Goal: Information Seeking & Learning: Learn about a topic

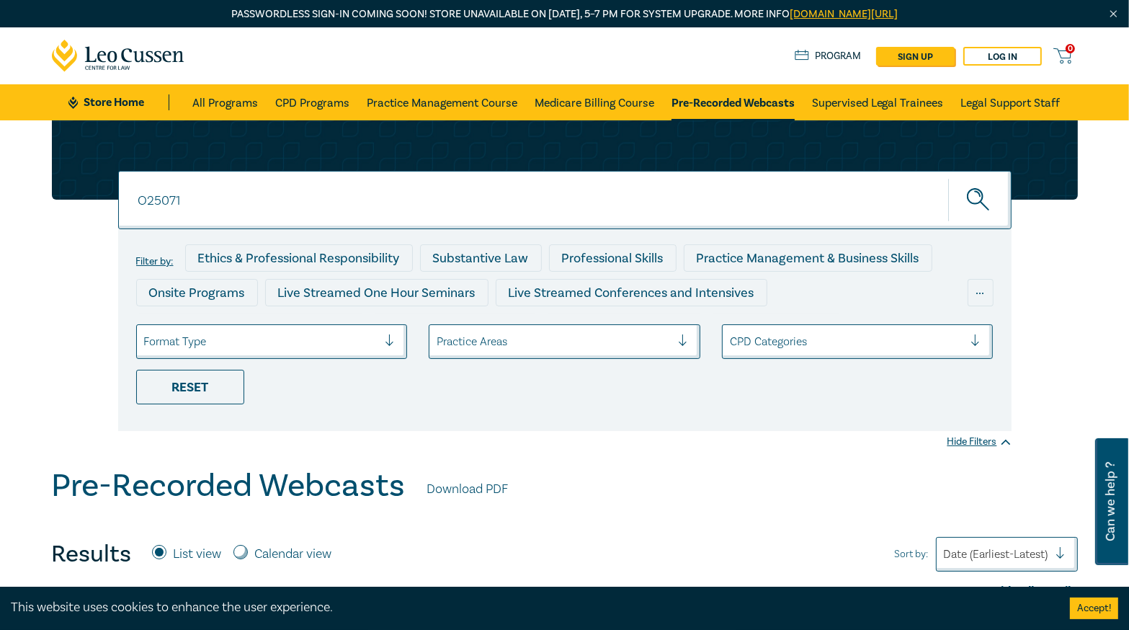
scroll to position [231, 0]
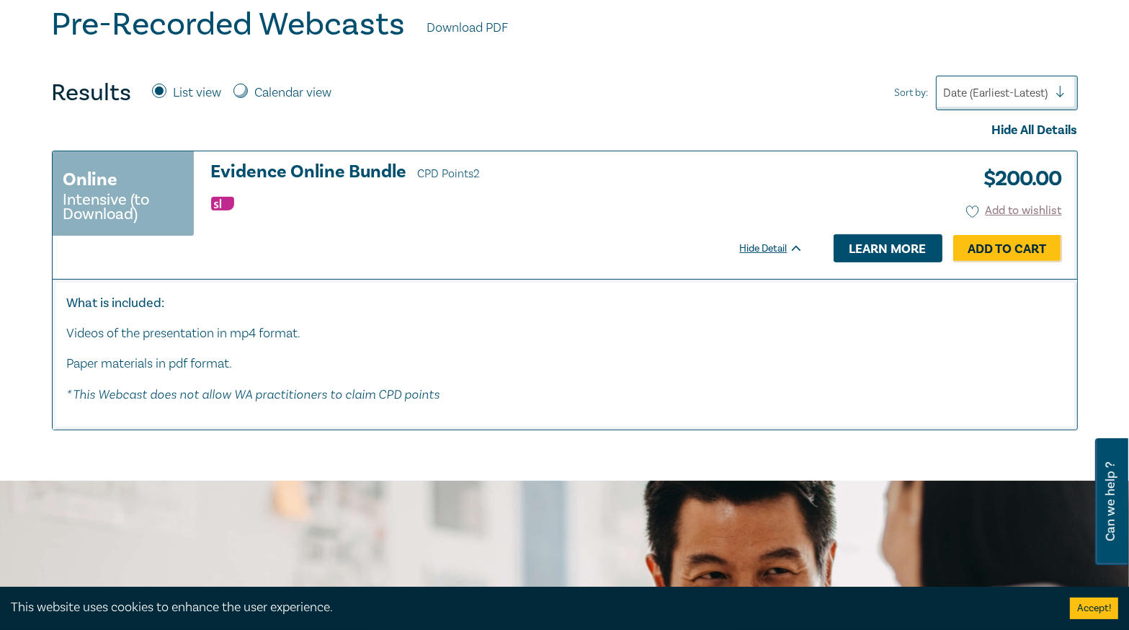
click at [891, 241] on link "Learn more" at bounding box center [887, 247] width 109 height 27
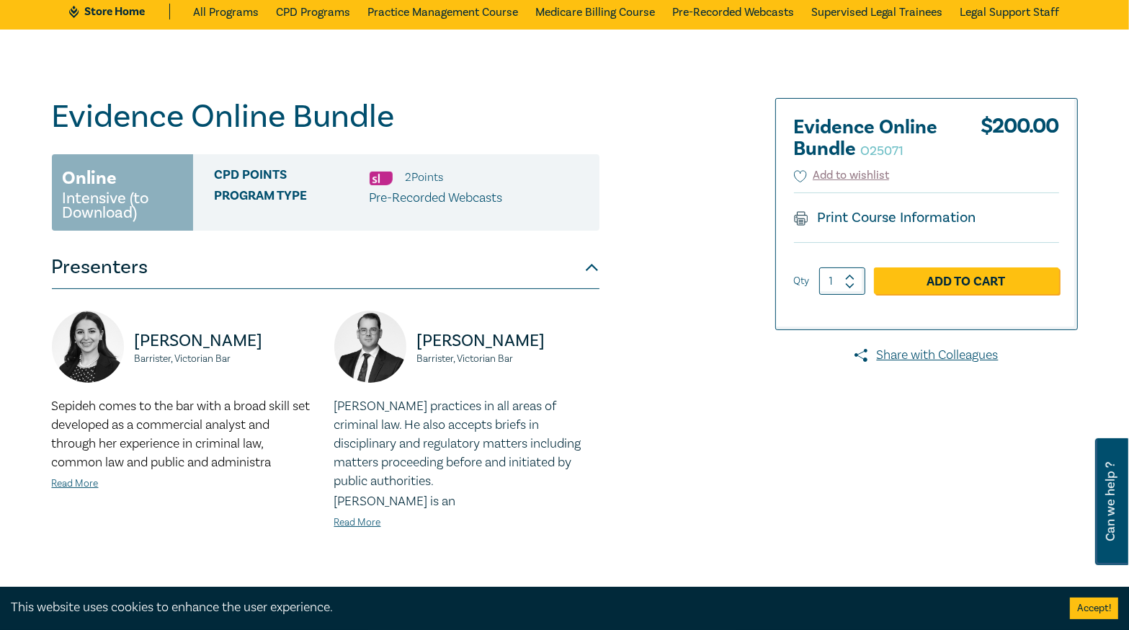
scroll to position [288, 0]
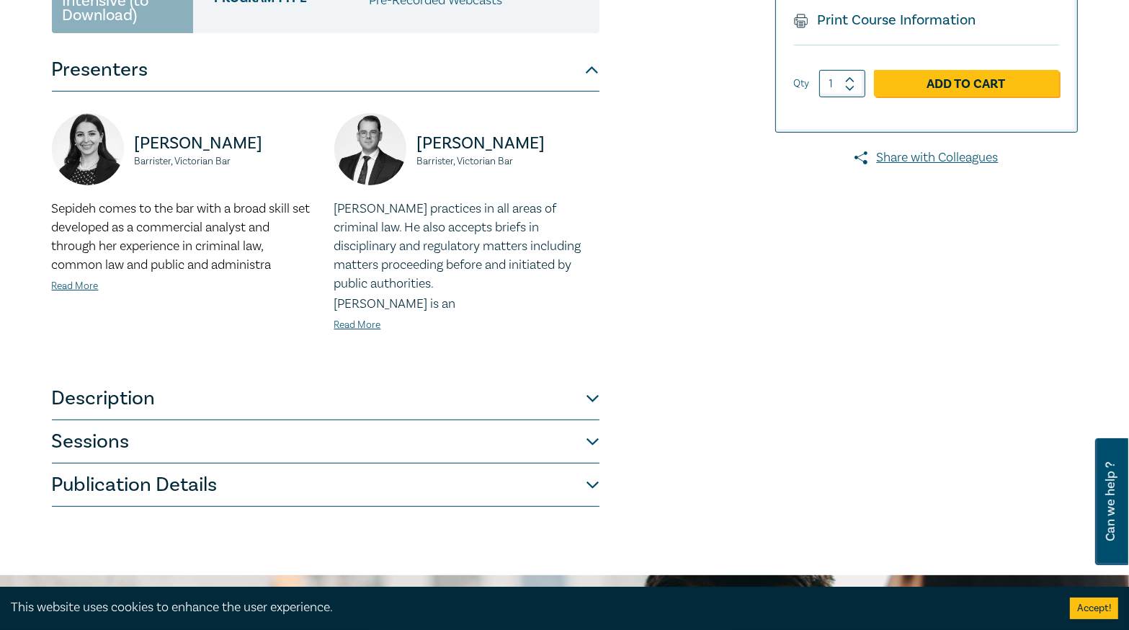
click at [563, 490] on button "Publication Details" at bounding box center [325, 484] width 547 height 43
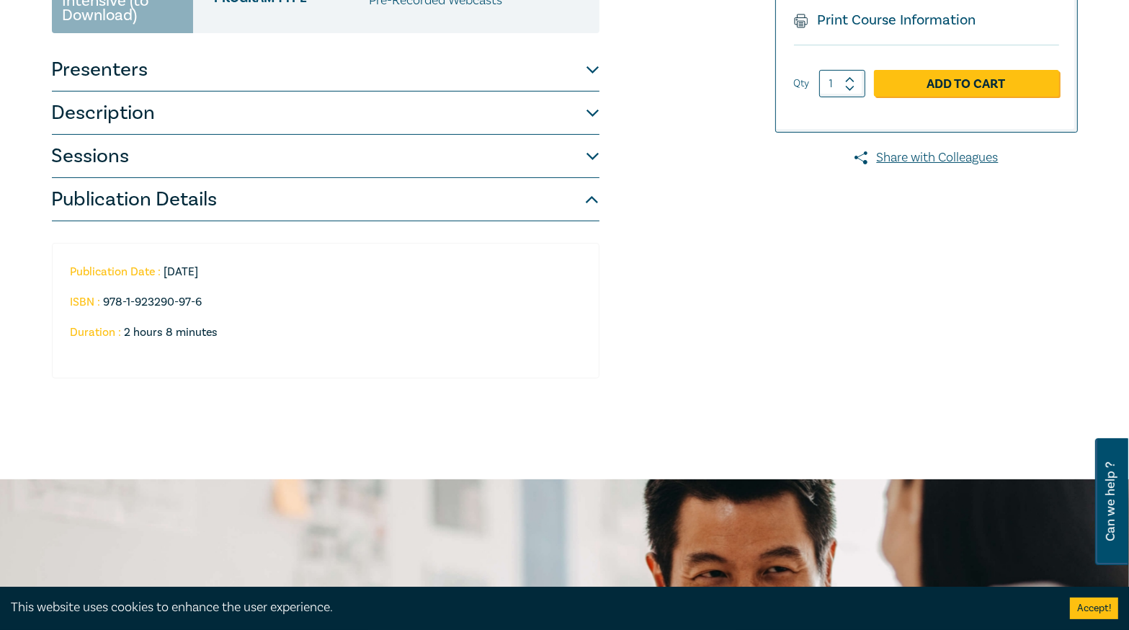
click at [565, 148] on button "Sessions" at bounding box center [325, 156] width 547 height 43
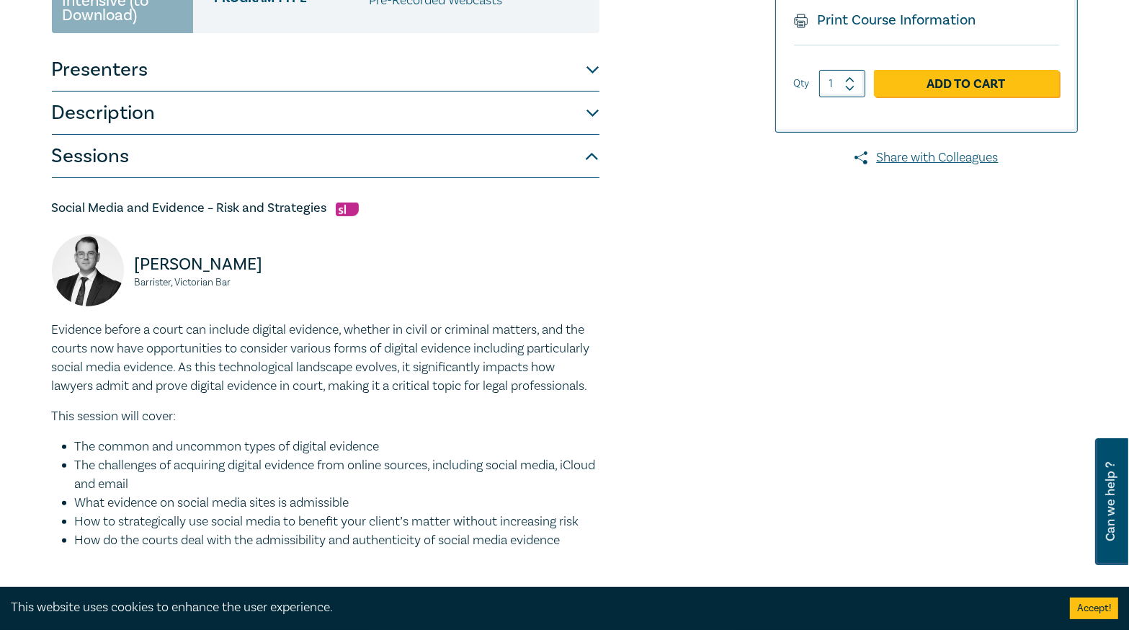
click at [570, 97] on button "Description" at bounding box center [325, 112] width 547 height 43
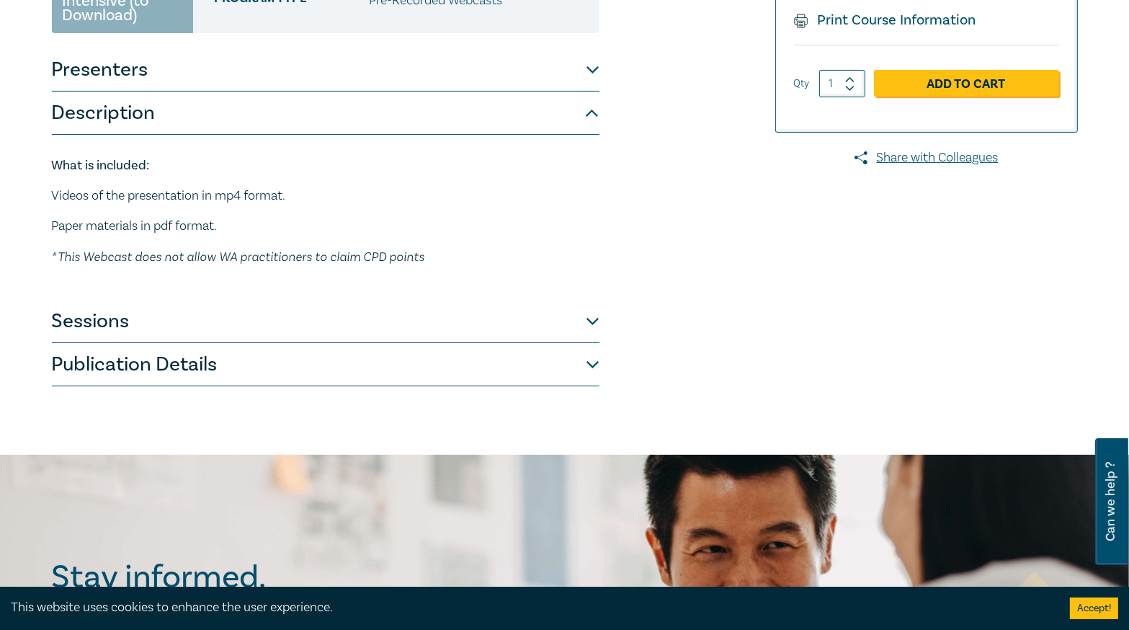
click at [573, 66] on button "Presenters" at bounding box center [325, 69] width 547 height 43
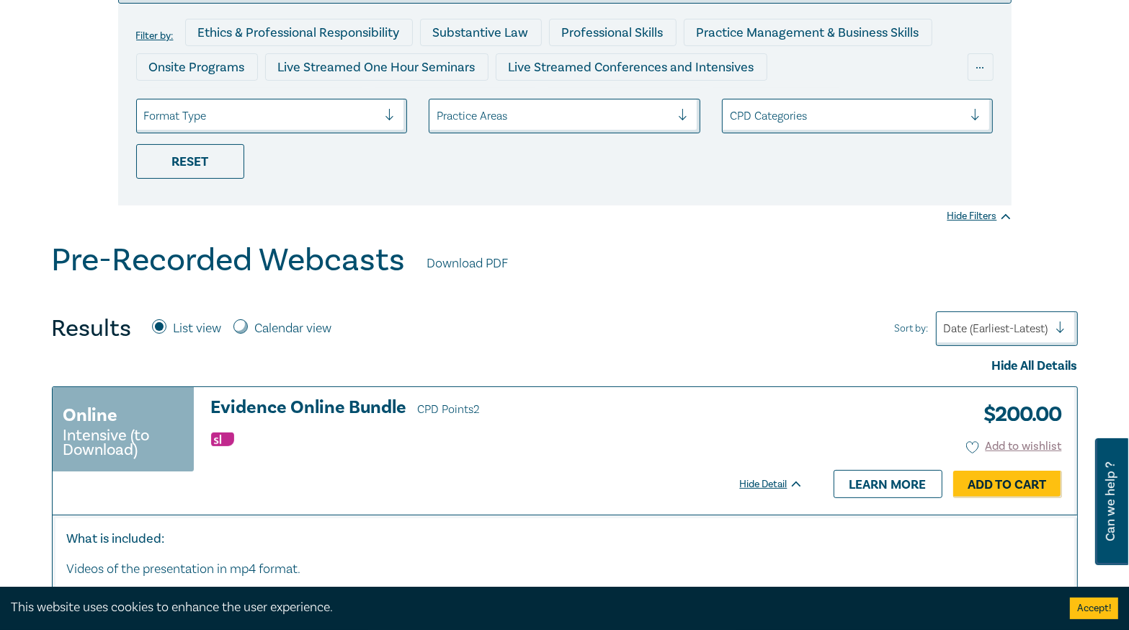
scroll to position [115, 0]
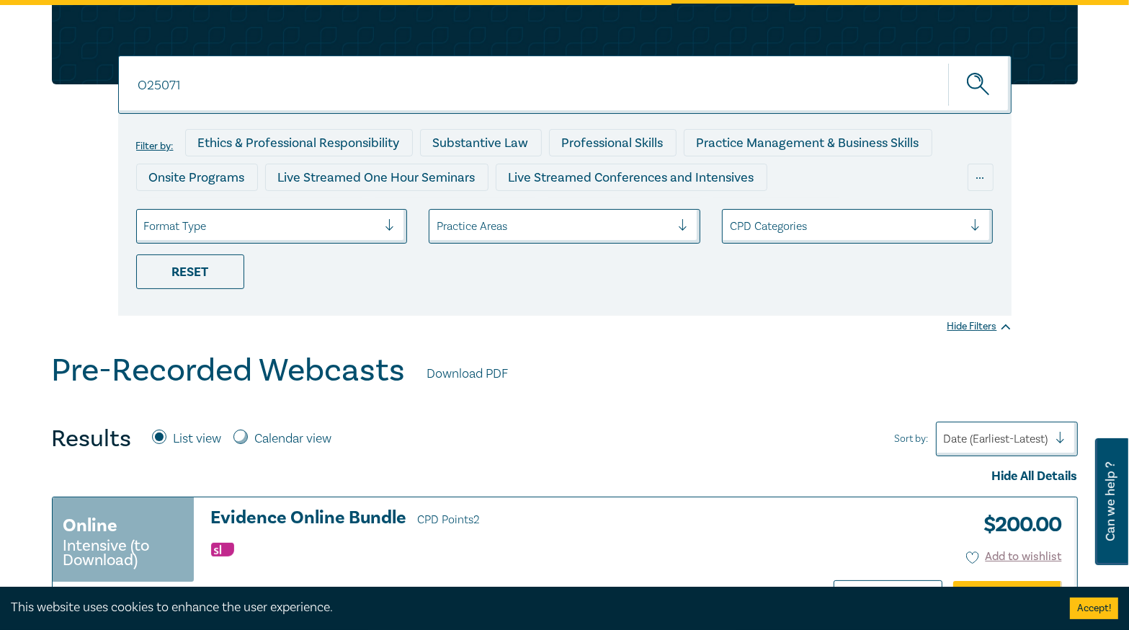
click at [229, 92] on input "O25071" at bounding box center [564, 84] width 893 height 58
type input "O25072"
click at [948, 63] on button "submit" at bounding box center [979, 85] width 63 height 44
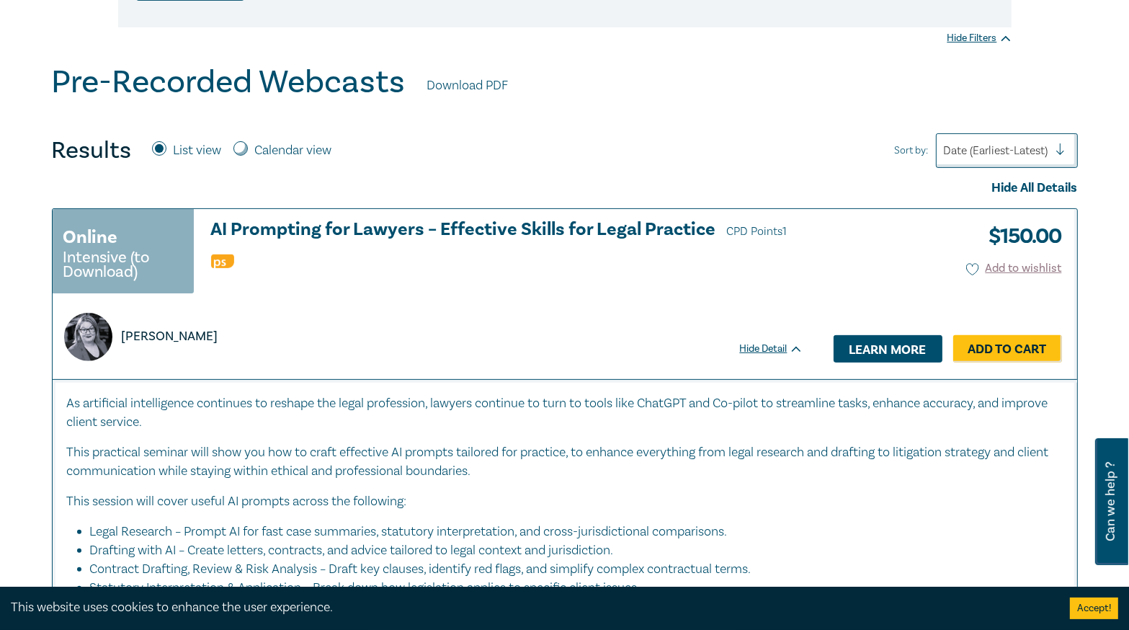
click at [861, 351] on link "Learn more" at bounding box center [887, 348] width 109 height 27
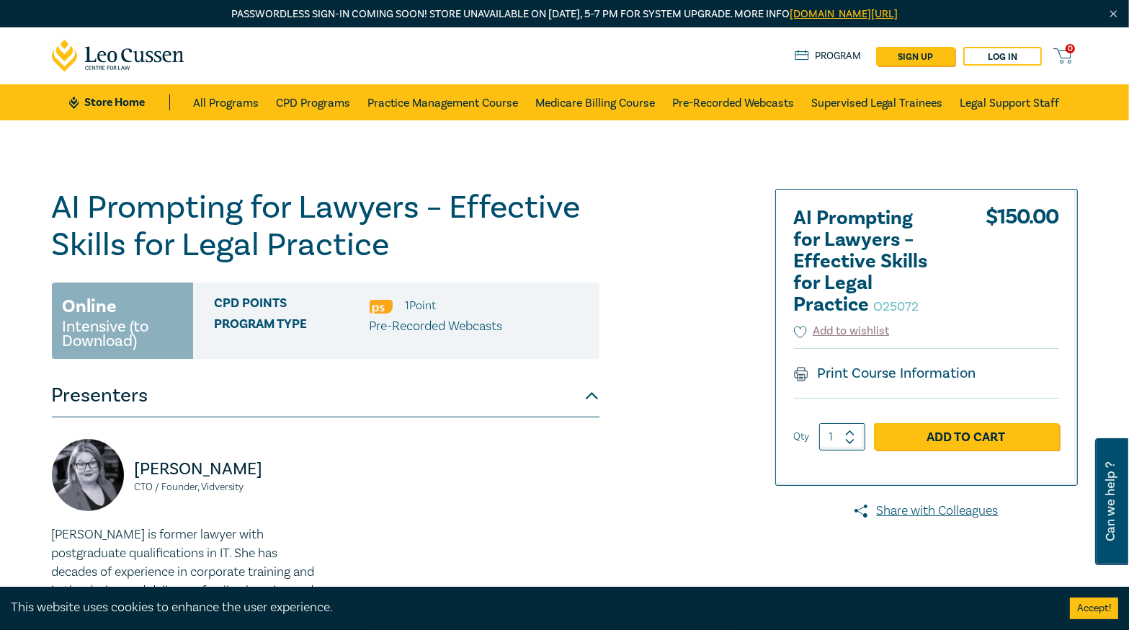
click at [58, 184] on div "AI Prompting for Lawyers – Effective Skills for Legal Practice O25072 Online In…" at bounding box center [564, 478] width 1129 height 717
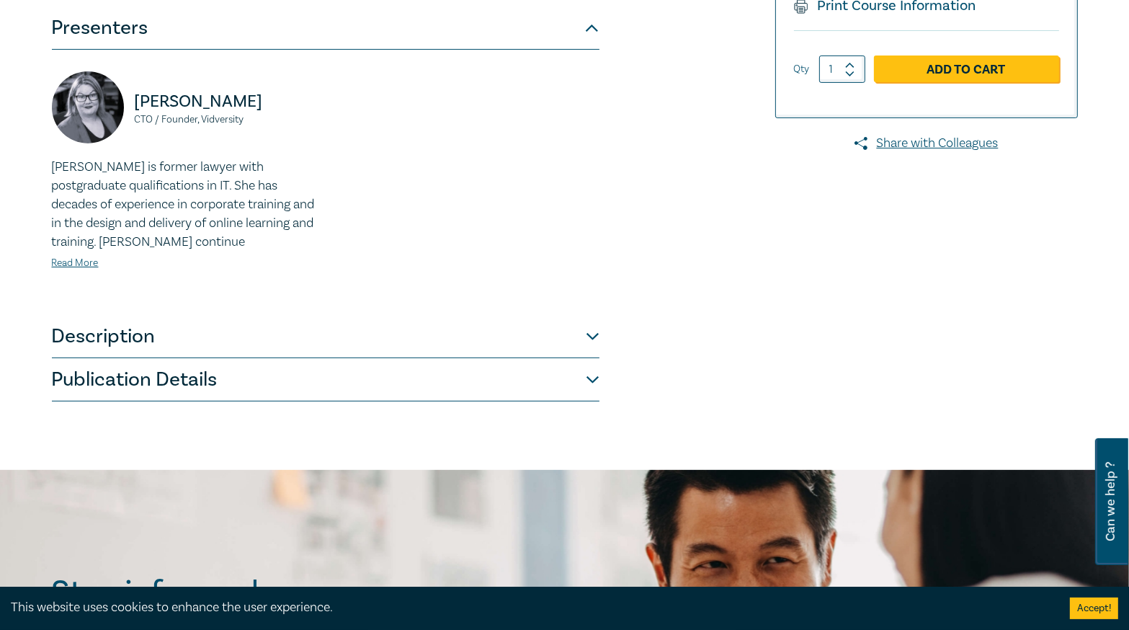
scroll to position [461, 0]
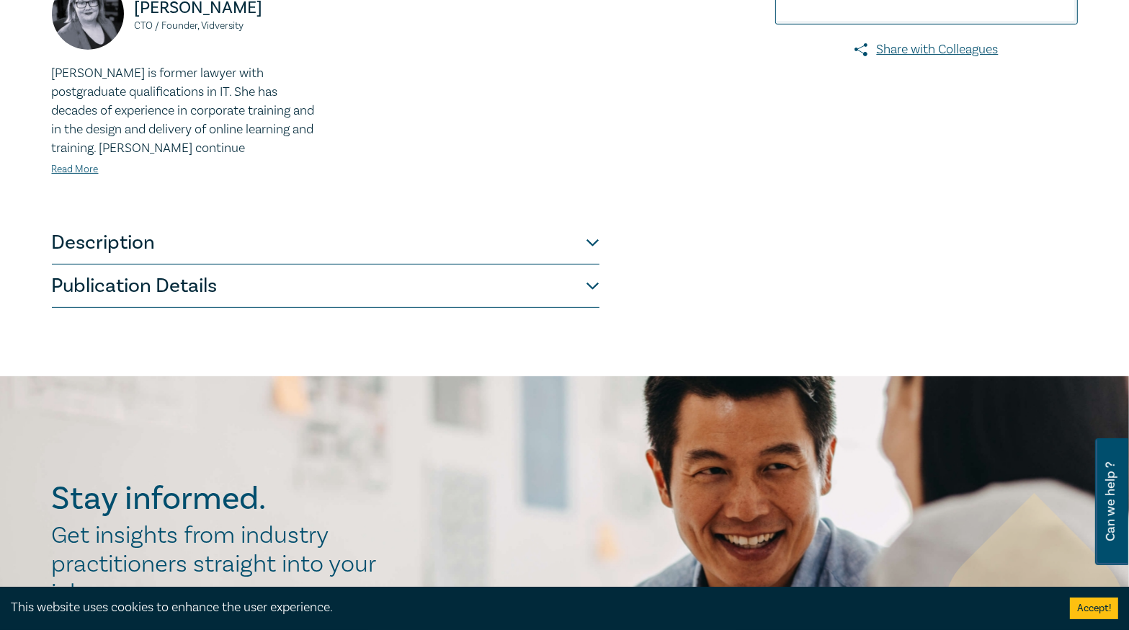
click at [223, 244] on button "Description" at bounding box center [325, 242] width 547 height 43
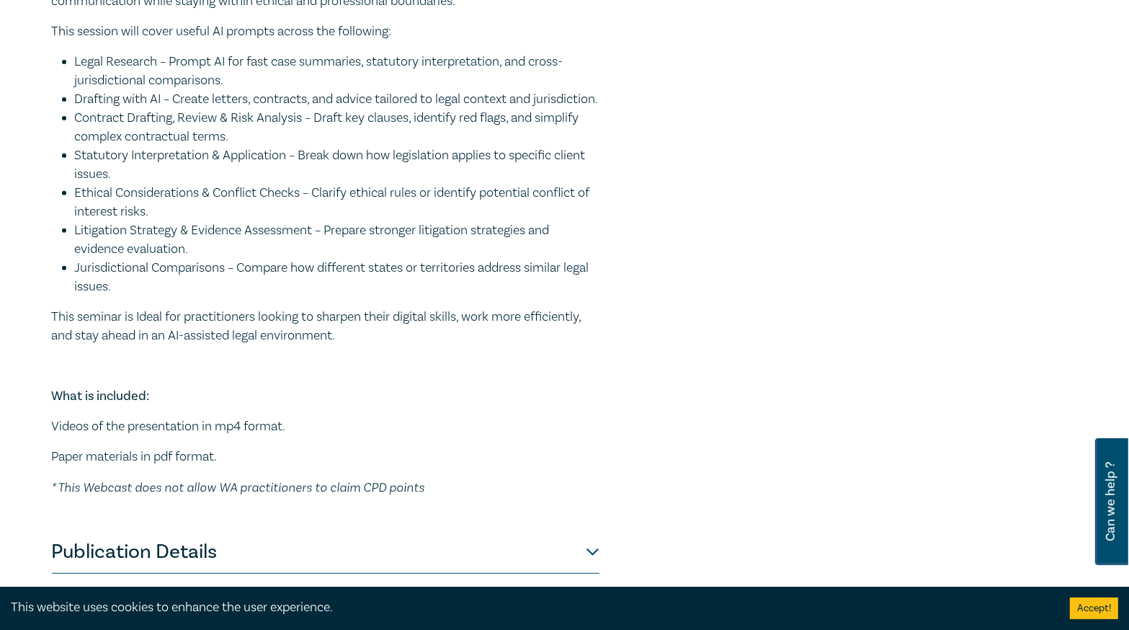
scroll to position [749, 0]
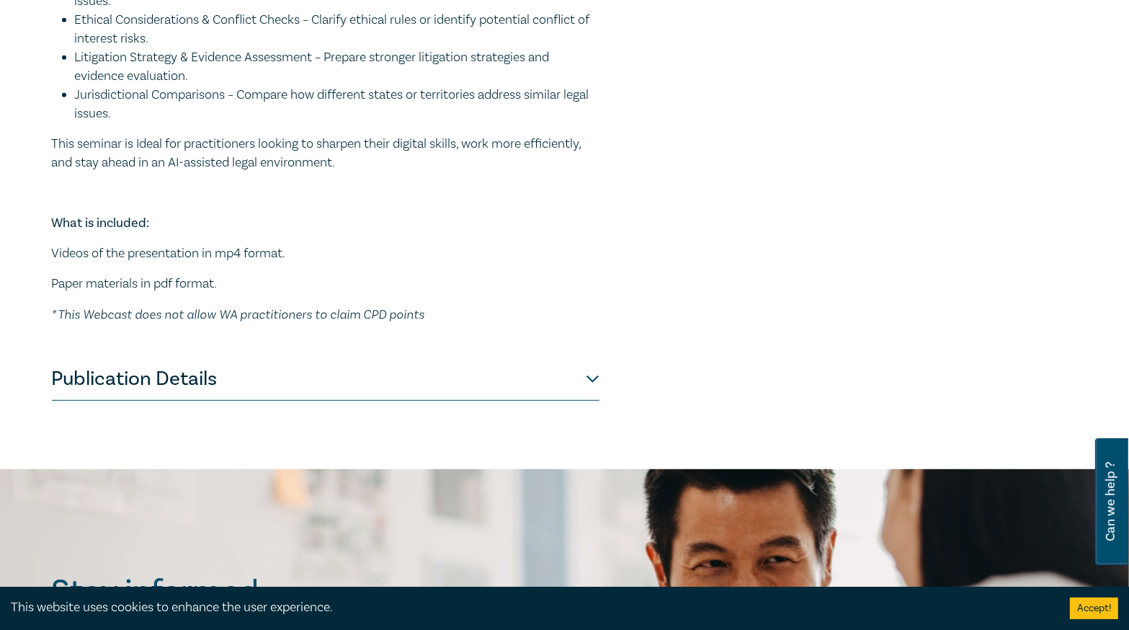
click at [225, 400] on button "Publication Details" at bounding box center [325, 378] width 547 height 43
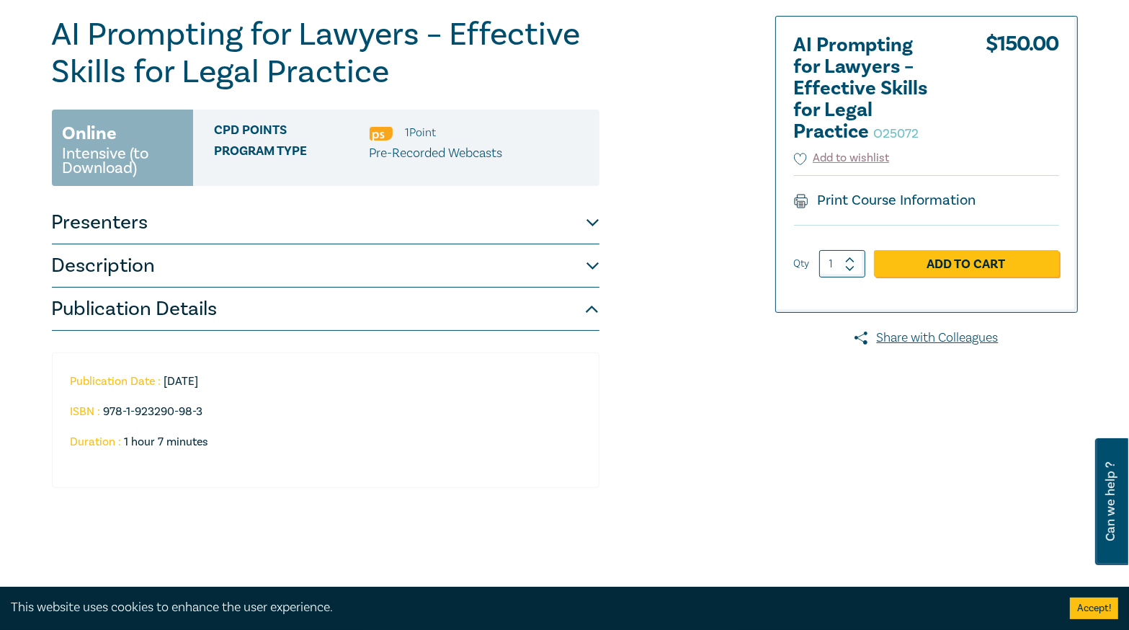
scroll to position [0, 0]
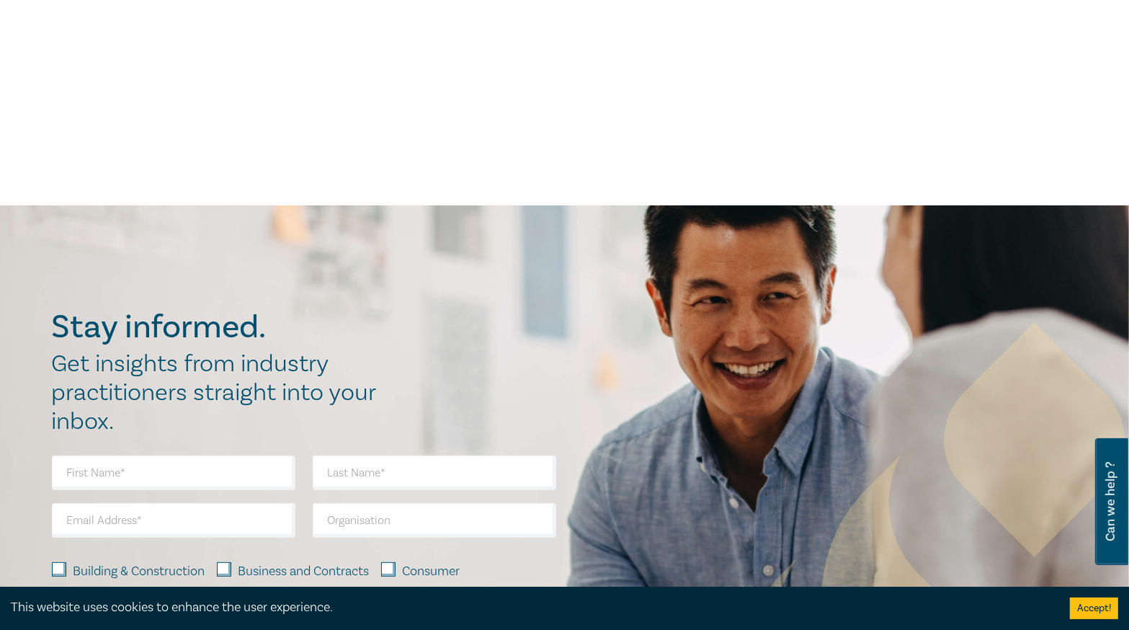
scroll to position [403, 0]
